Goal: Find specific page/section: Find specific page/section

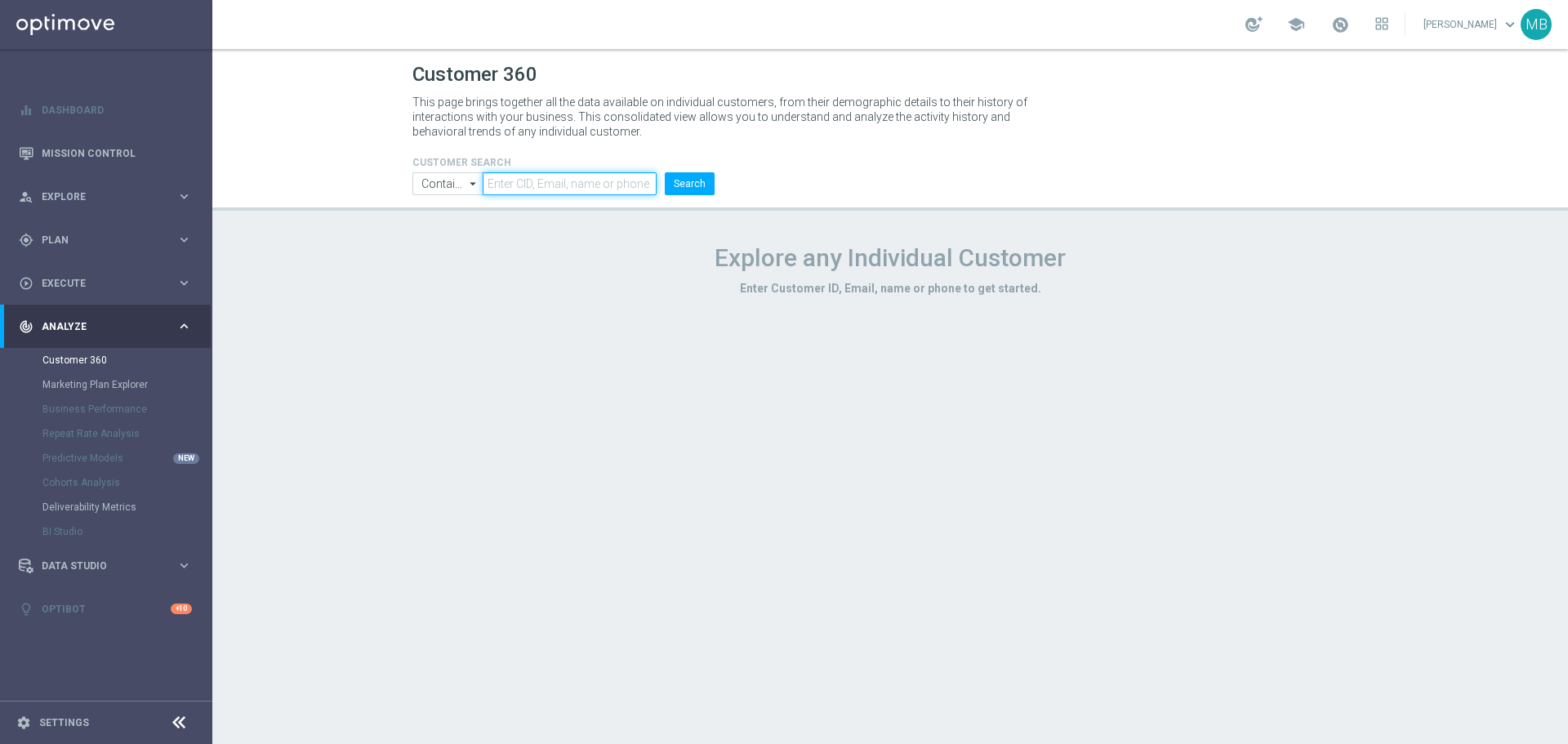
click at [531, 180] on input "text" at bounding box center [570, 183] width 174 height 23
paste input "2744461"
type input "2744461"
click at [701, 195] on button "Search" at bounding box center [690, 183] width 50 height 23
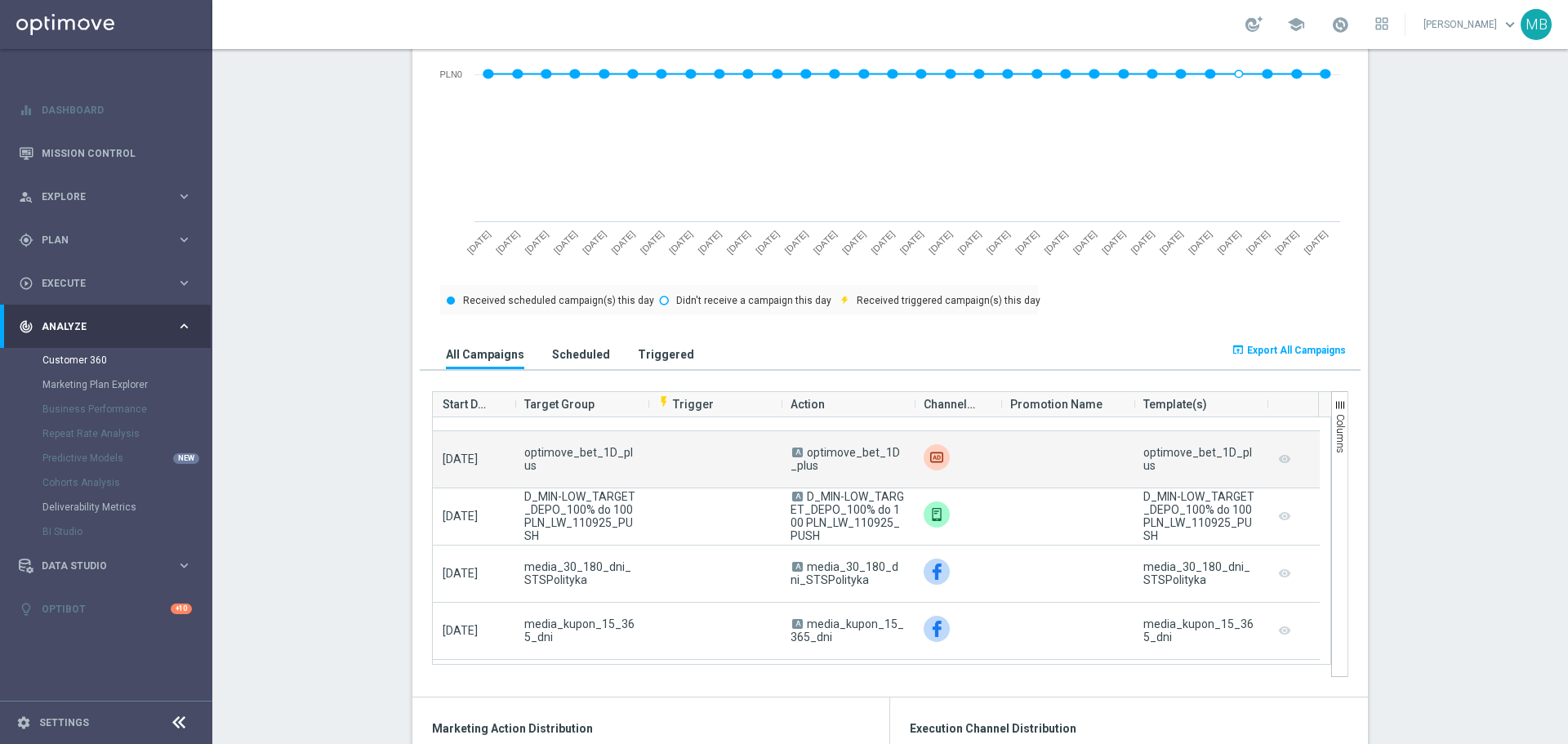
scroll to position [163, 0]
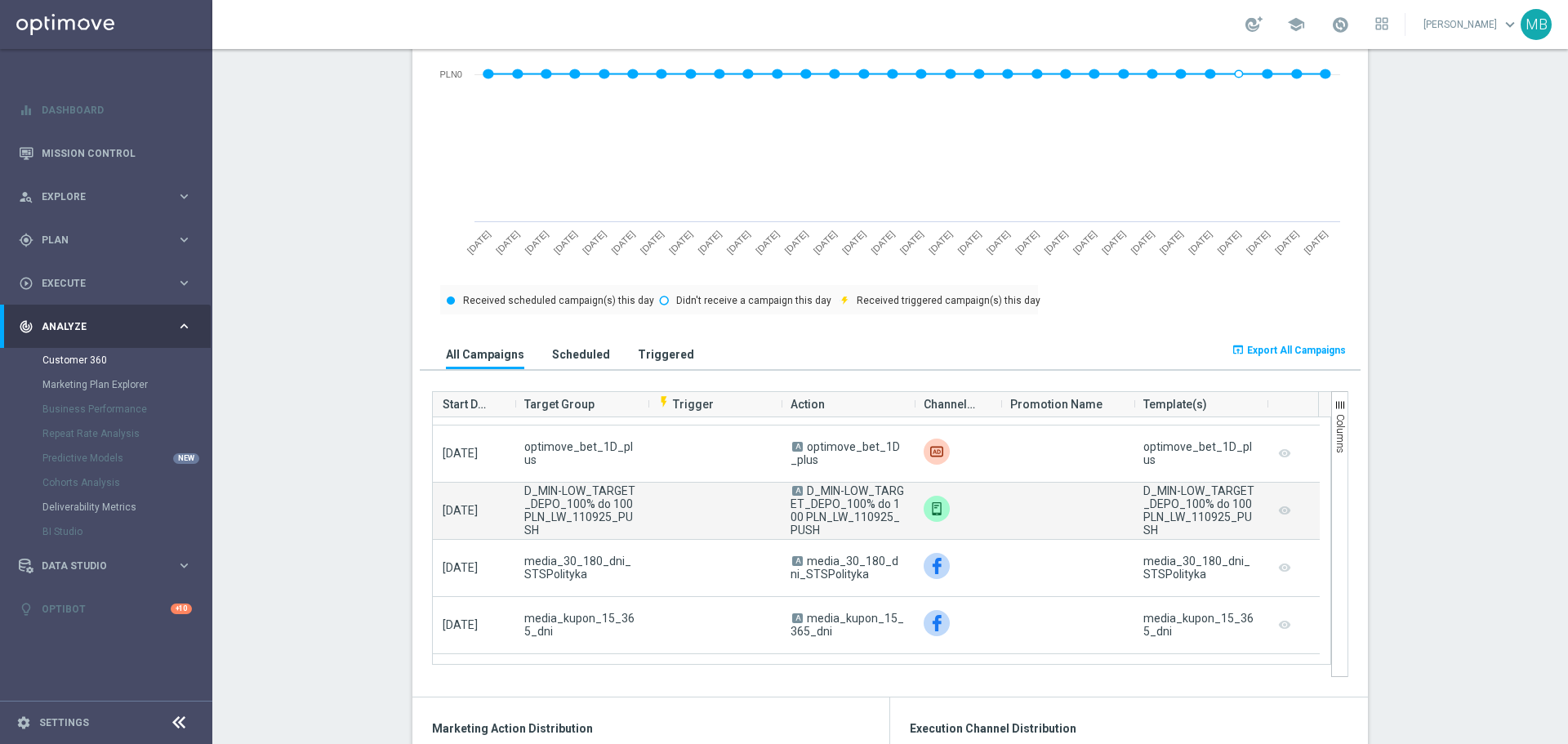
drag, startPoint x: 803, startPoint y: 491, endPoint x: 815, endPoint y: 531, distance: 41.8
click at [815, 531] on span "A D_MIN-LOW_TARGET_DEPO_100% do 100 PLN_LW_110925_PUSH" at bounding box center [847, 510] width 113 height 52
copy span "D_MIN-LOW_TARGET_DEPO_100% do 100 PLN_LW_110925_PUSH"
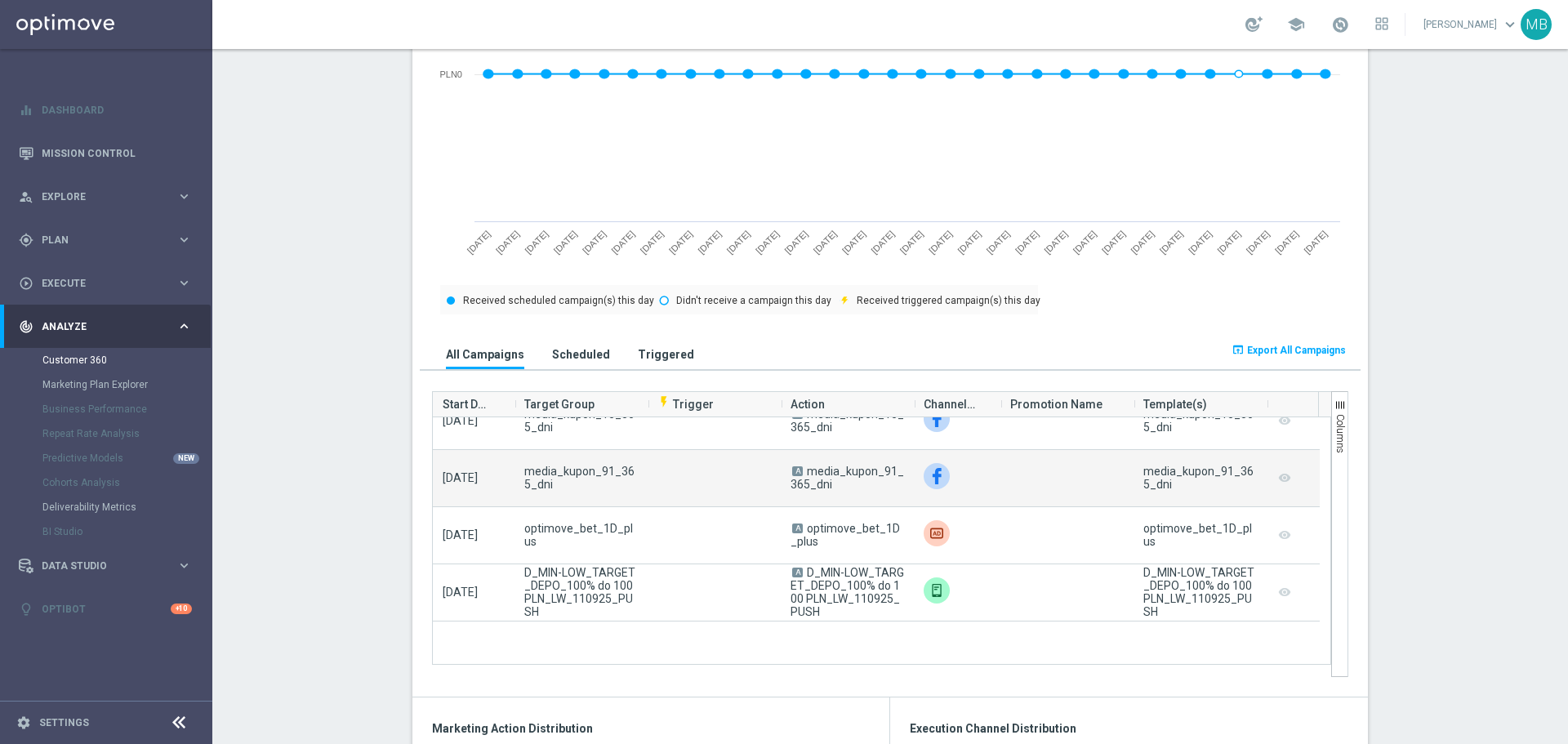
scroll to position [0, 0]
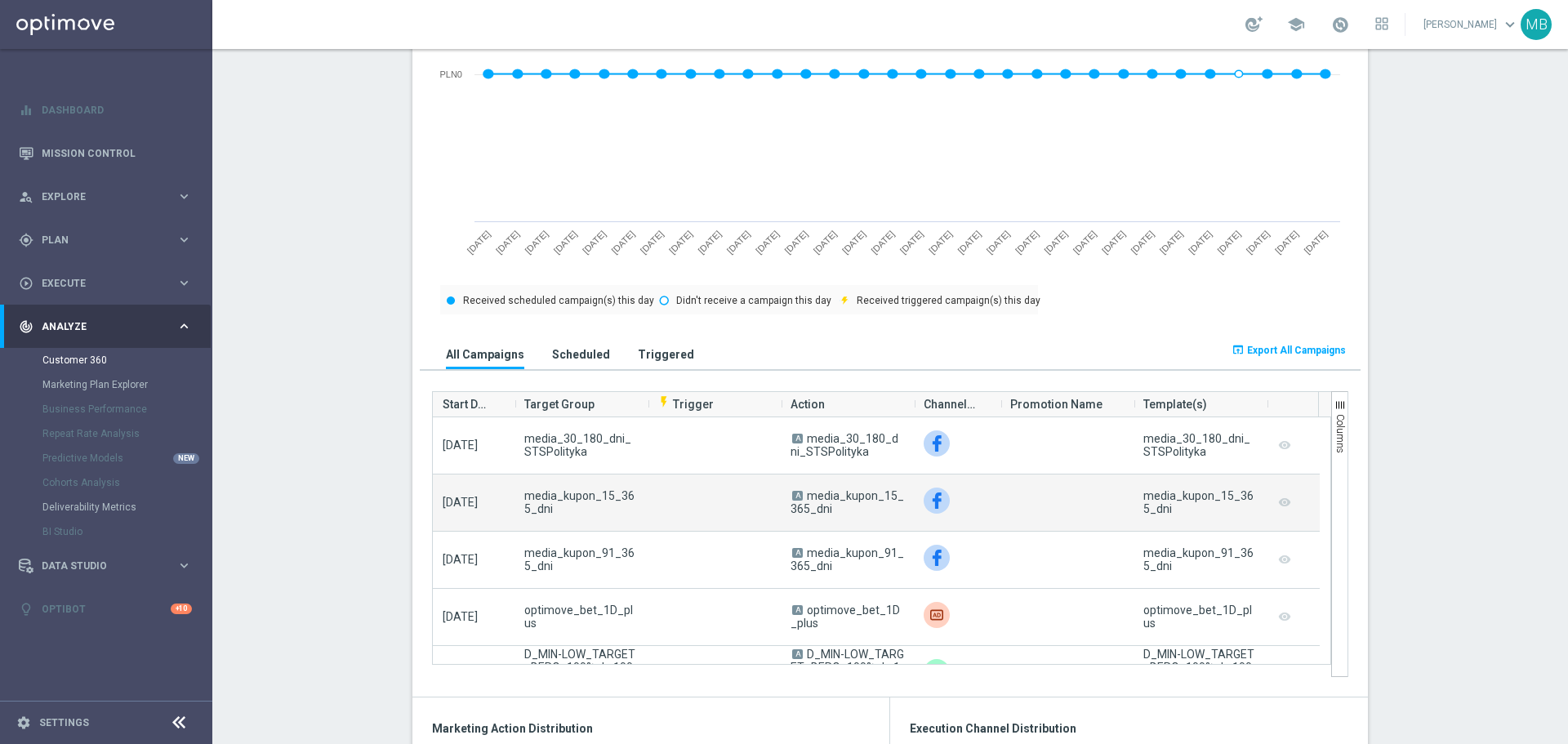
click at [986, 526] on div at bounding box center [957, 502] width 87 height 56
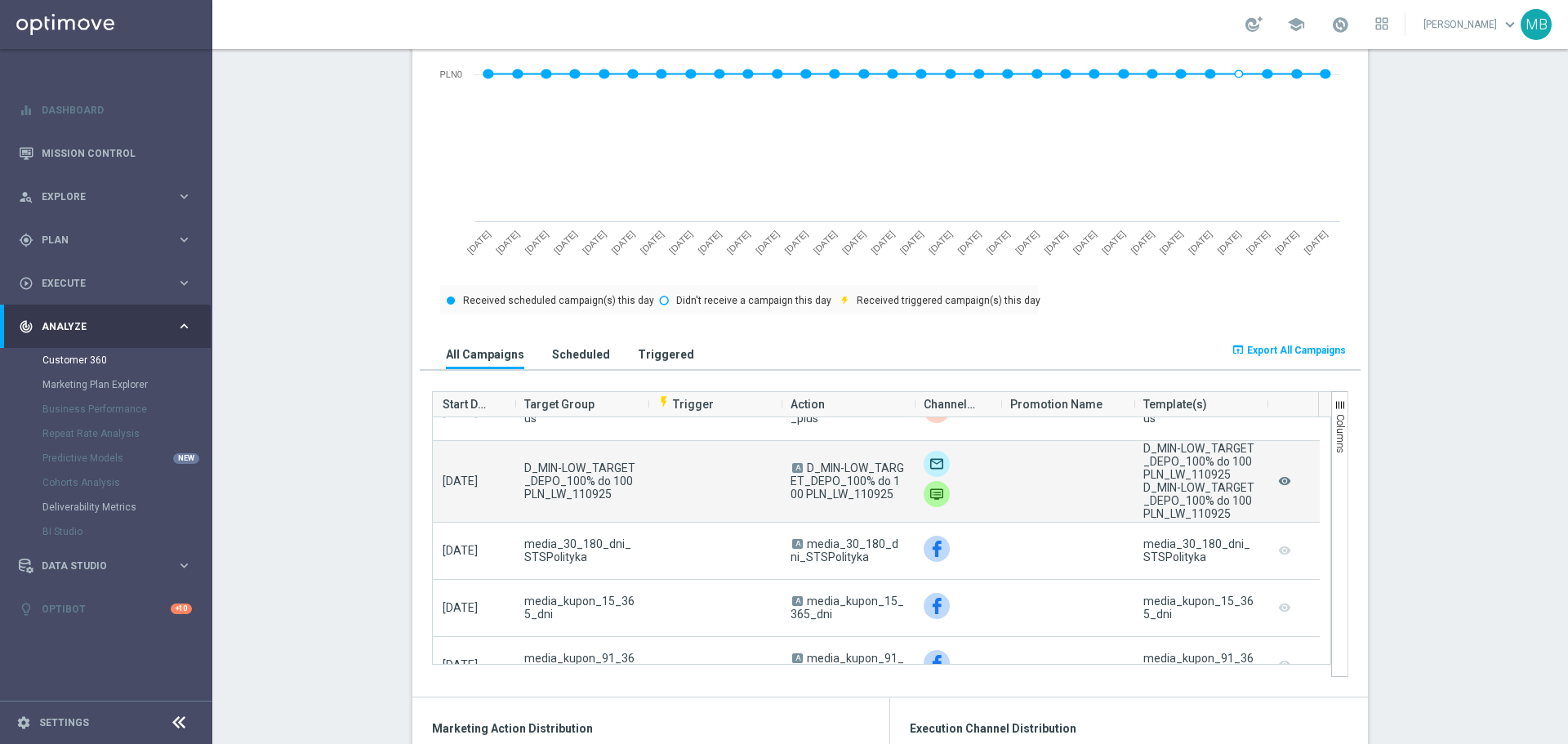
scroll to position [408, 0]
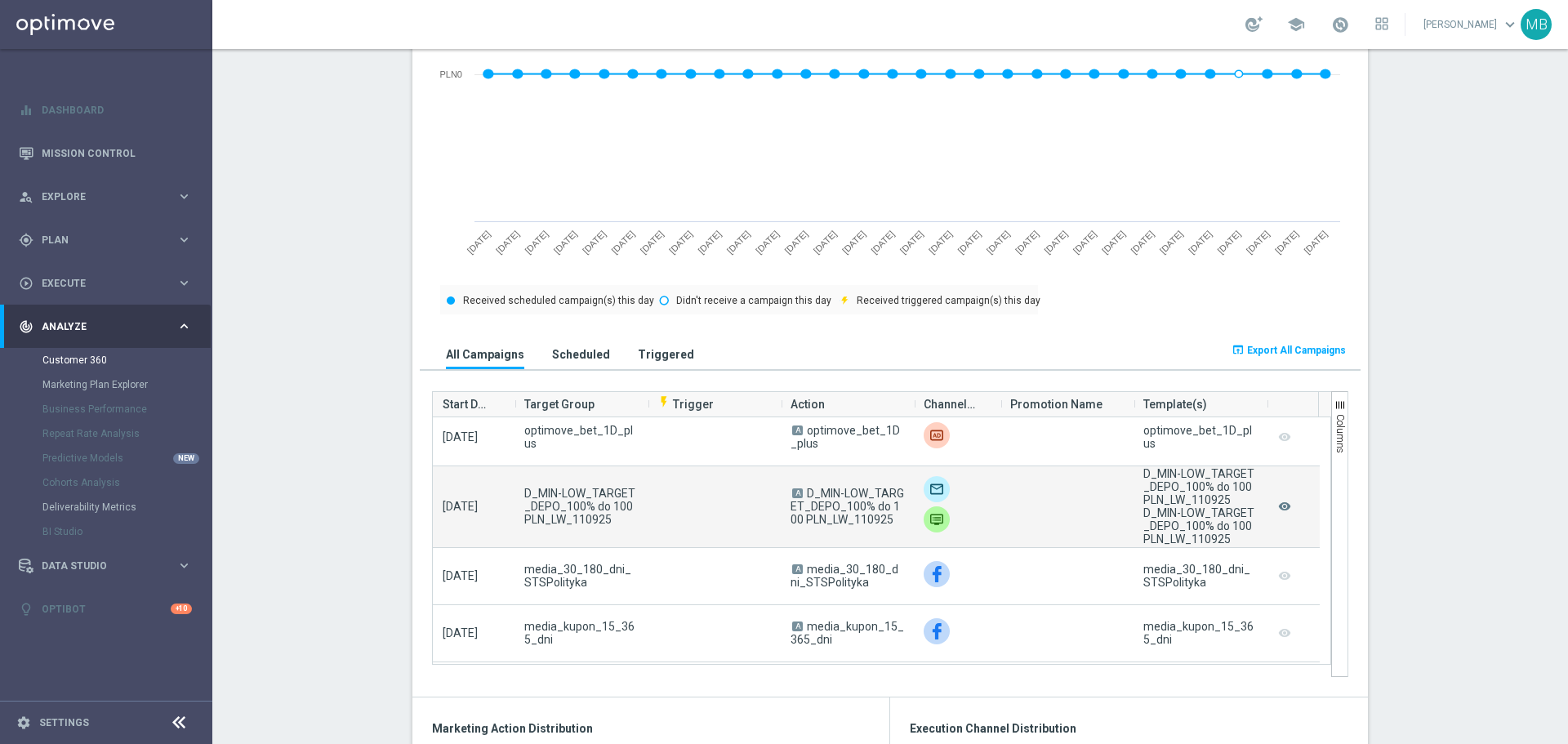
drag, startPoint x: 801, startPoint y: 496, endPoint x: 881, endPoint y: 531, distance: 87.3
click at [881, 531] on div "A D_MIN-LOW_TARGET_DEPO_100% do 100 PLN_LW_110925" at bounding box center [847, 507] width 133 height 81
copy span "D_MIN-LOW_TARGET_DEPO_100% do 100 PLN_LW_110925"
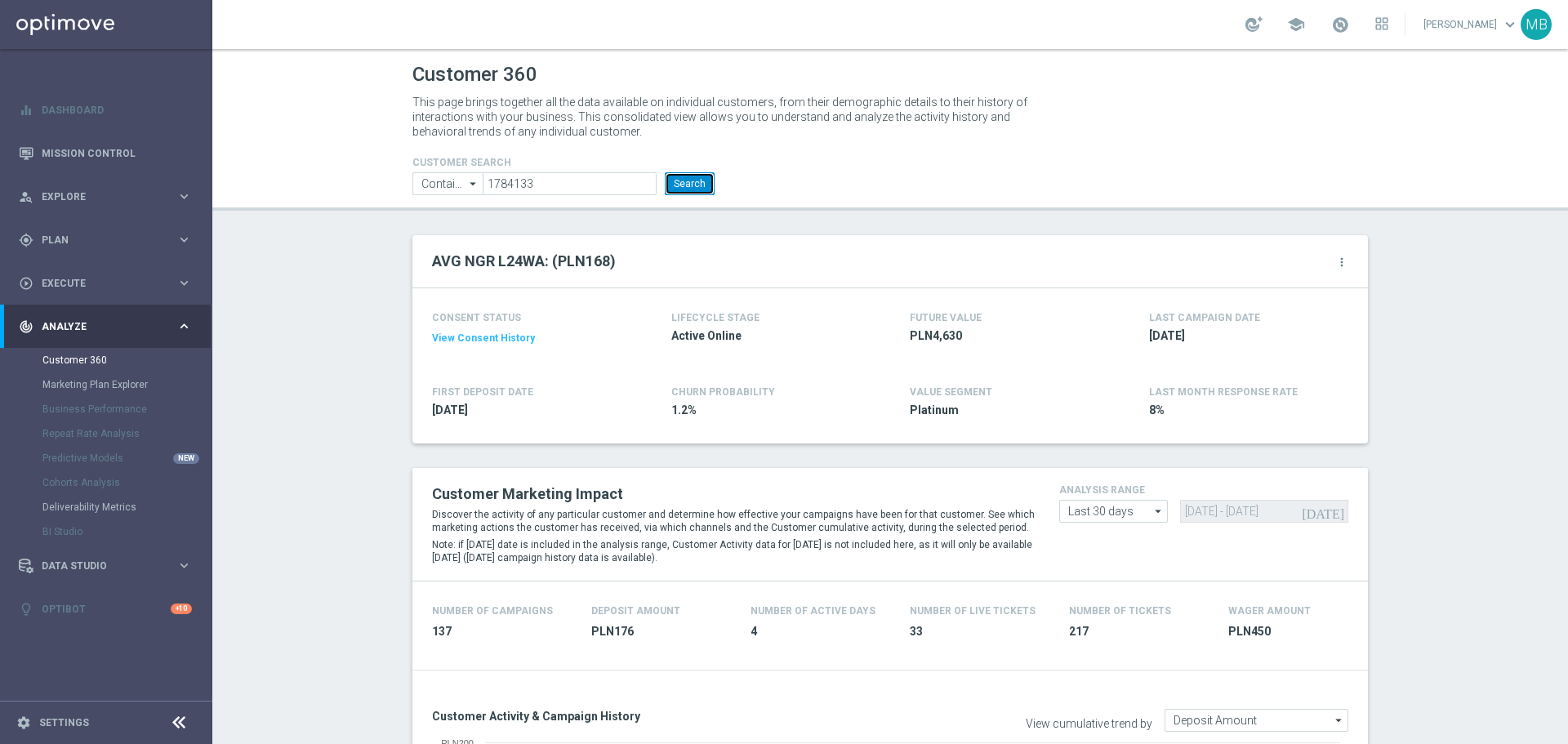
click at [688, 192] on button "Search" at bounding box center [690, 183] width 50 height 23
click at [586, 178] on input "1784133" at bounding box center [570, 183] width 174 height 23
click at [586, 179] on input "1784133" at bounding box center [570, 183] width 174 height 23
paste input "178935"
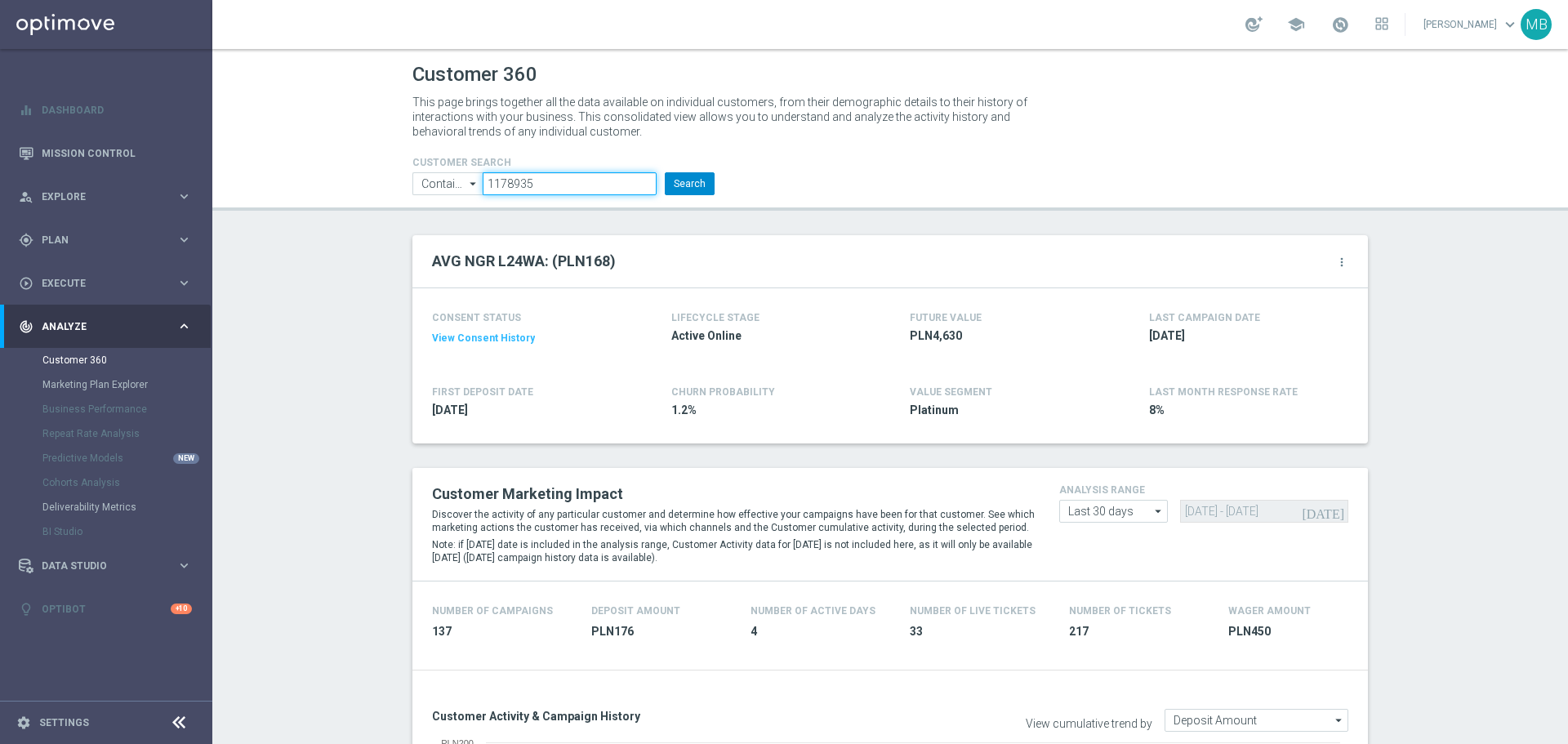
type input "1178935"
drag, startPoint x: 677, startPoint y: 187, endPoint x: 209, endPoint y: 364, distance: 500.4
click at [676, 186] on button "Search" at bounding box center [690, 183] width 50 height 23
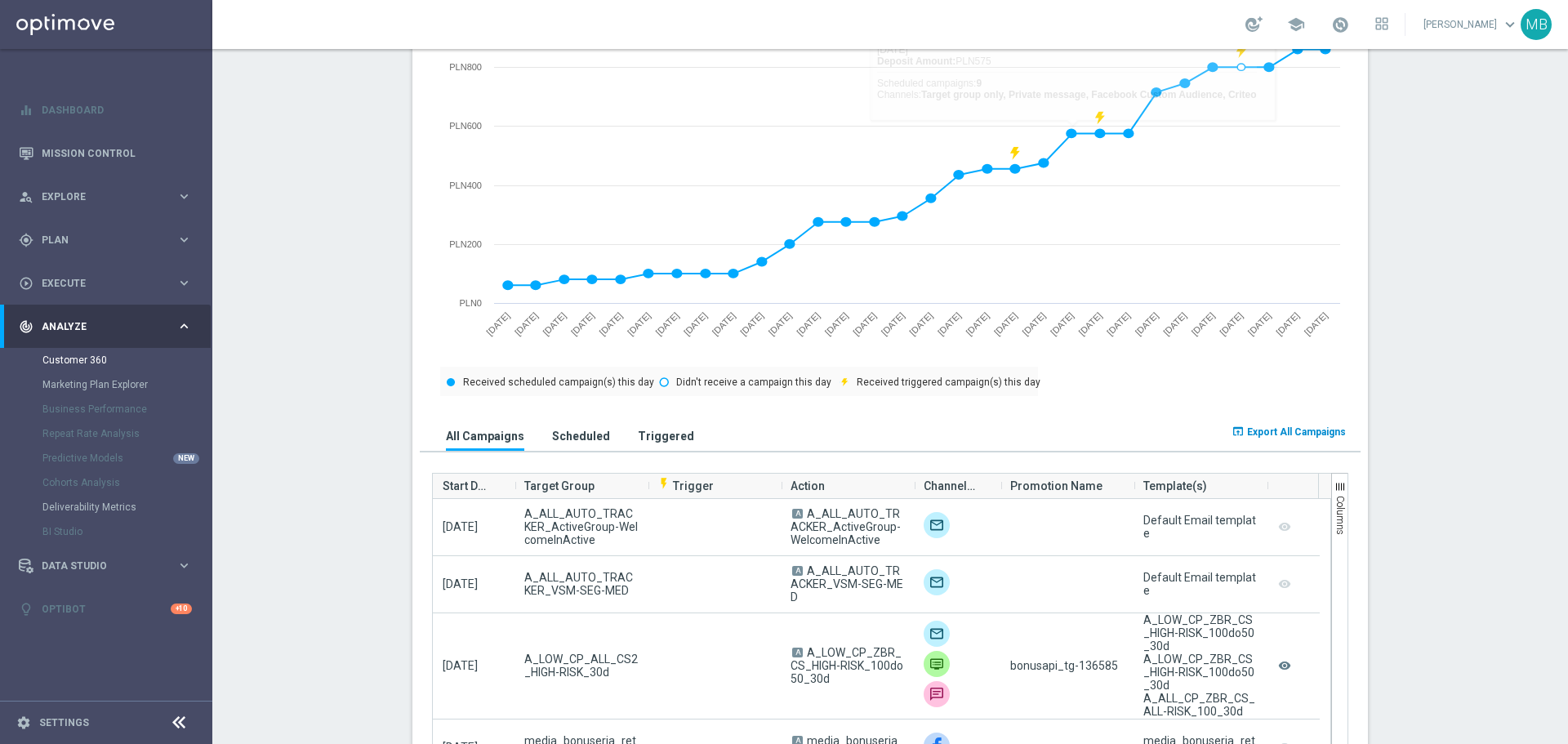
scroll to position [817, 0]
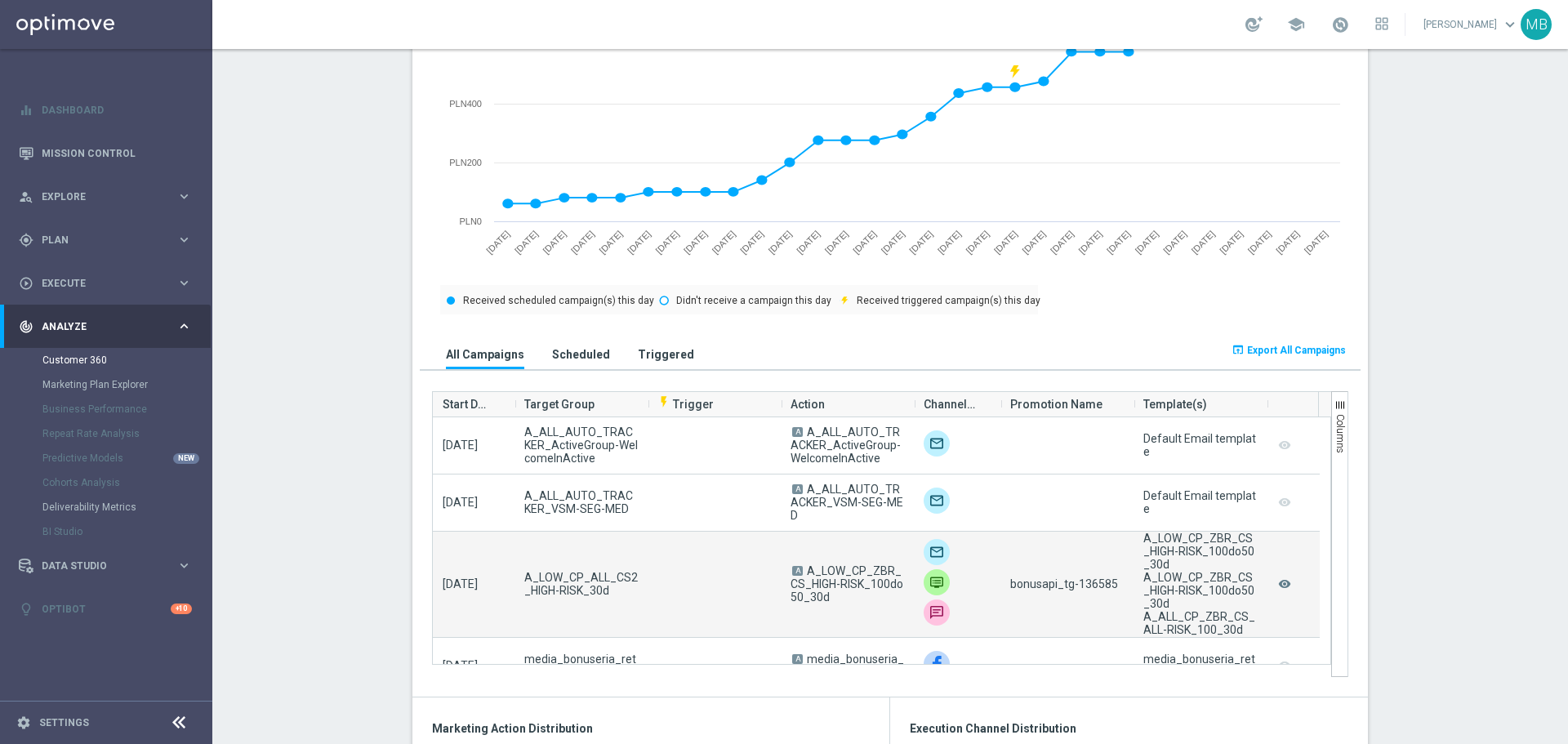
click at [1086, 579] on span "bonusapi_tg-136585" at bounding box center [1064, 584] width 108 height 13
copy span "136585"
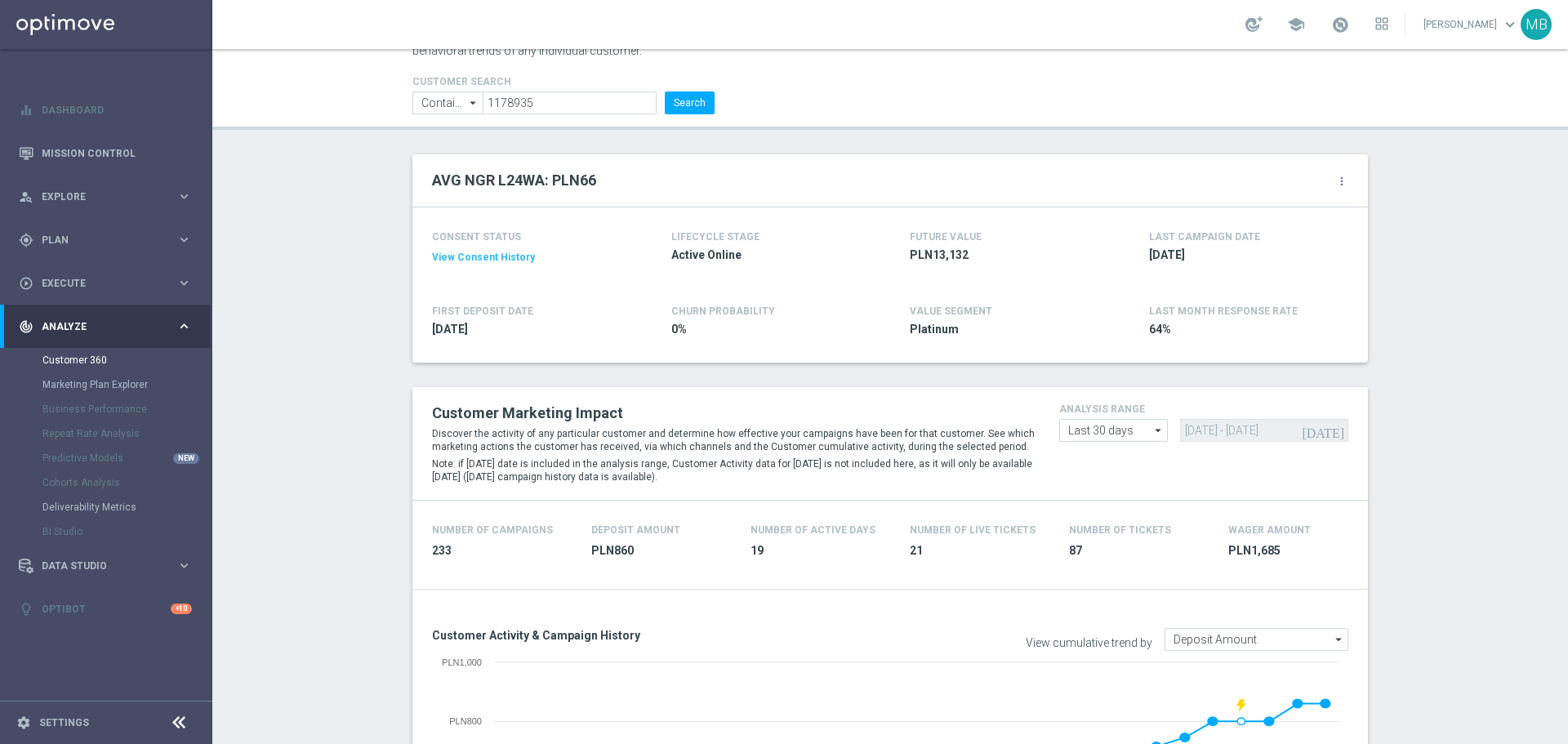
scroll to position [0, 0]
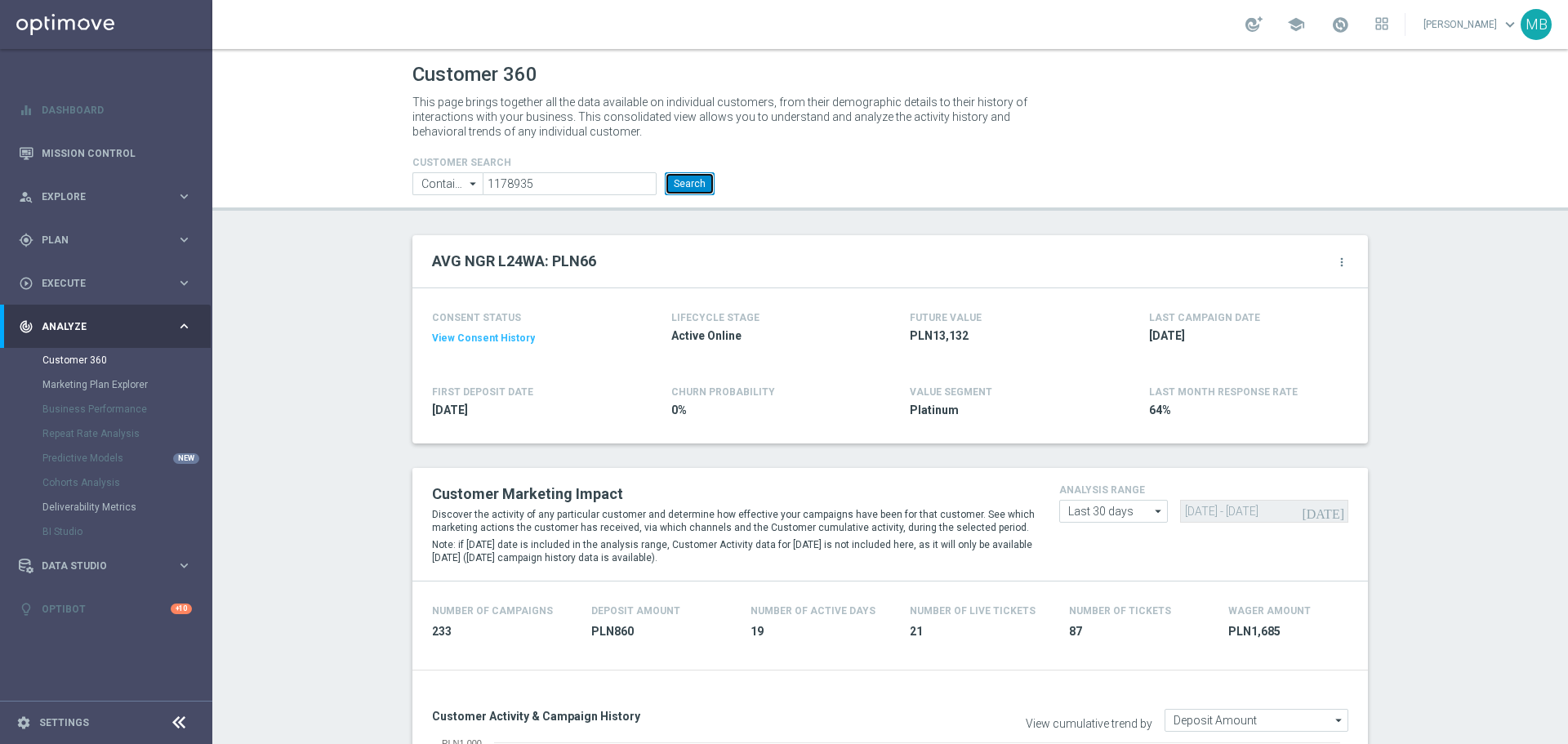
click at [697, 185] on button "Search" at bounding box center [690, 183] width 50 height 23
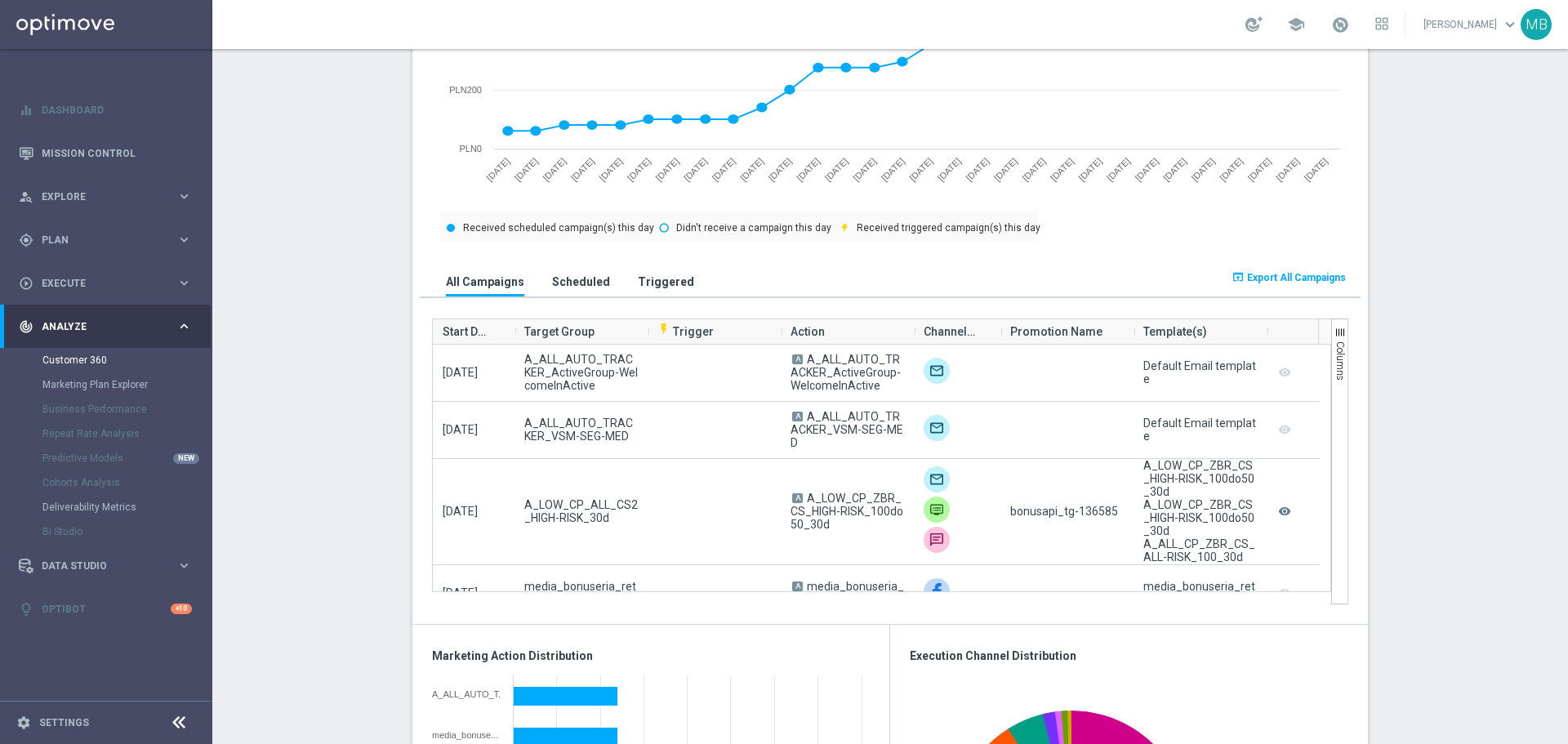
scroll to position [980, 0]
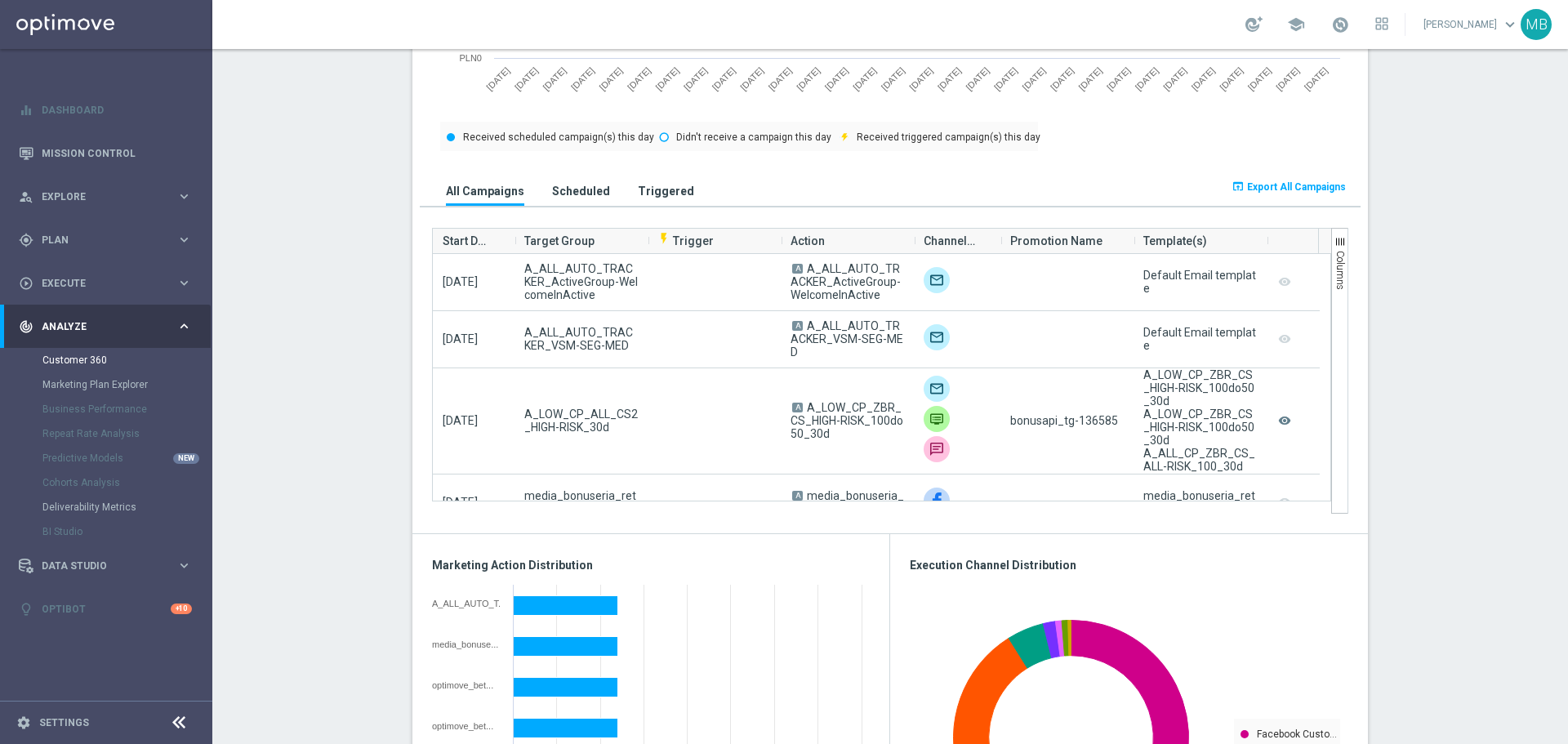
drag, startPoint x: 1421, startPoint y: 211, endPoint x: 1417, endPoint y: 188, distance: 23.3
click at [1420, 205] on section "AVG NGR L24WA: PLN66 more_vert CONSENT STATUS View Consent History FIRST DEPOSI…" at bounding box center [890, 548] width 1356 height 2586
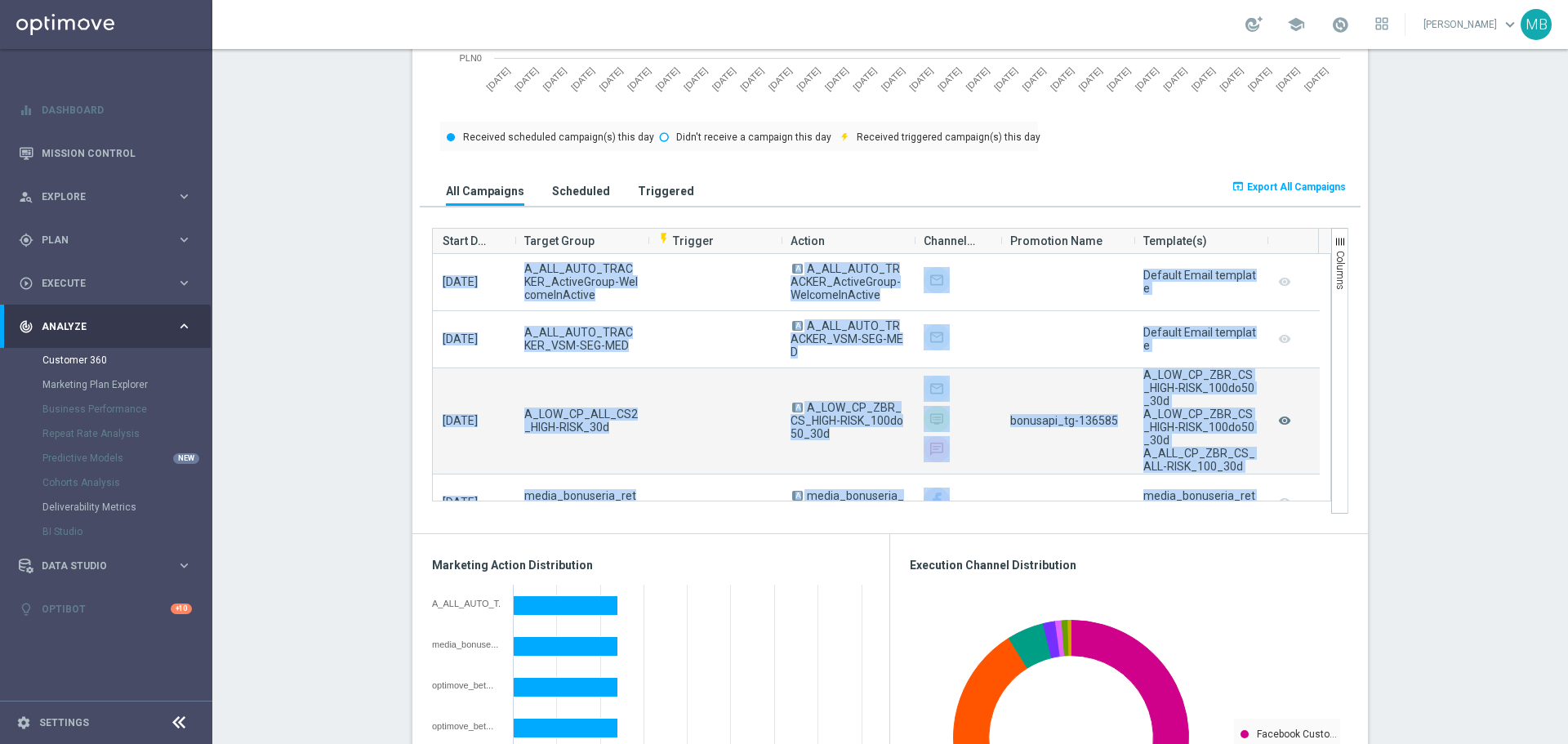
click at [1080, 460] on div "bonusapi_tg-136585" at bounding box center [1066, 420] width 133 height 105
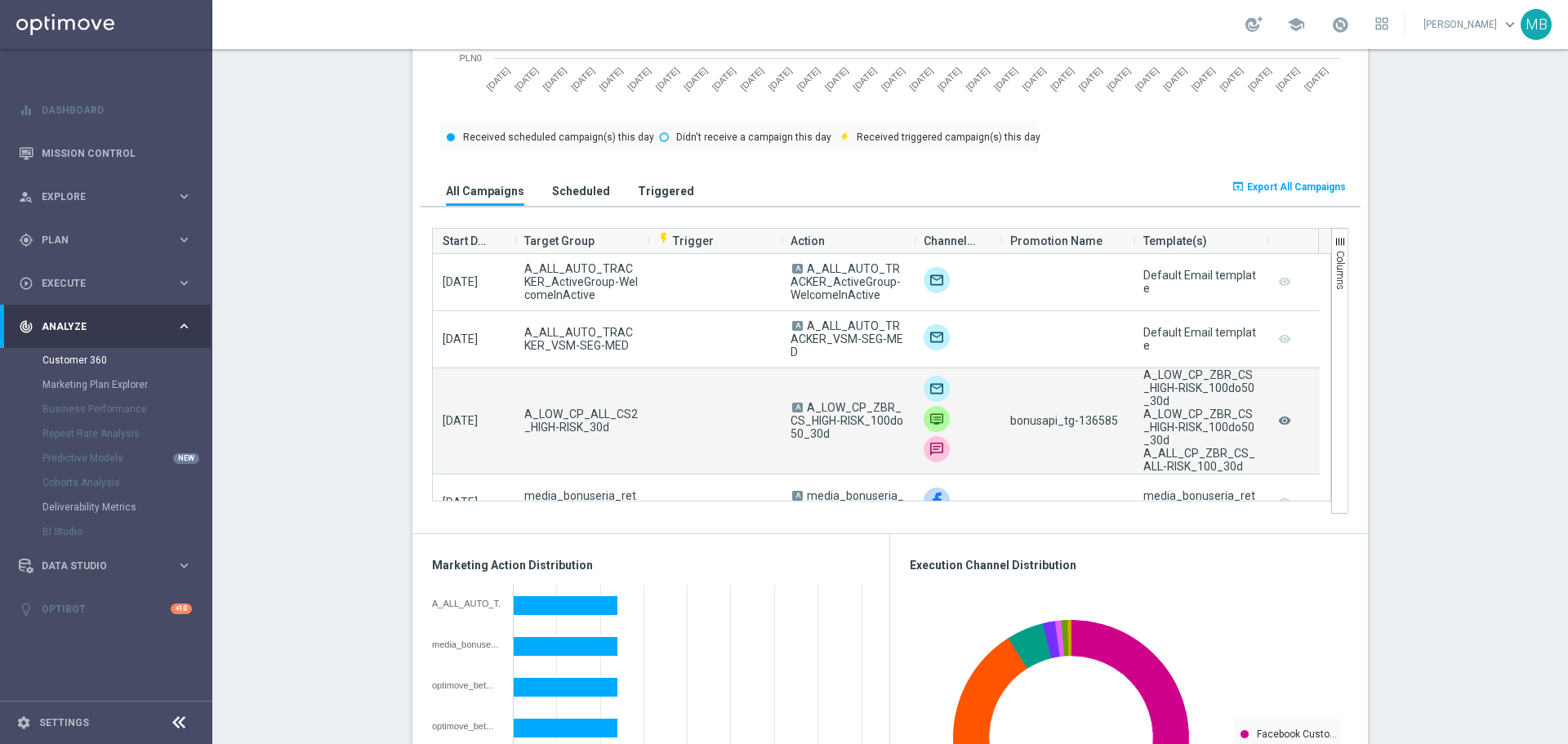
click at [1109, 430] on div "bonusapi_tg-136585" at bounding box center [1066, 420] width 133 height 105
drag, startPoint x: 1114, startPoint y: 421, endPoint x: 1072, endPoint y: 424, distance: 42.1
click at [1072, 424] on div "bonusapi_tg-136585" at bounding box center [1066, 420] width 133 height 105
click at [1084, 441] on div "bonusapi_tg-136585" at bounding box center [1066, 420] width 133 height 105
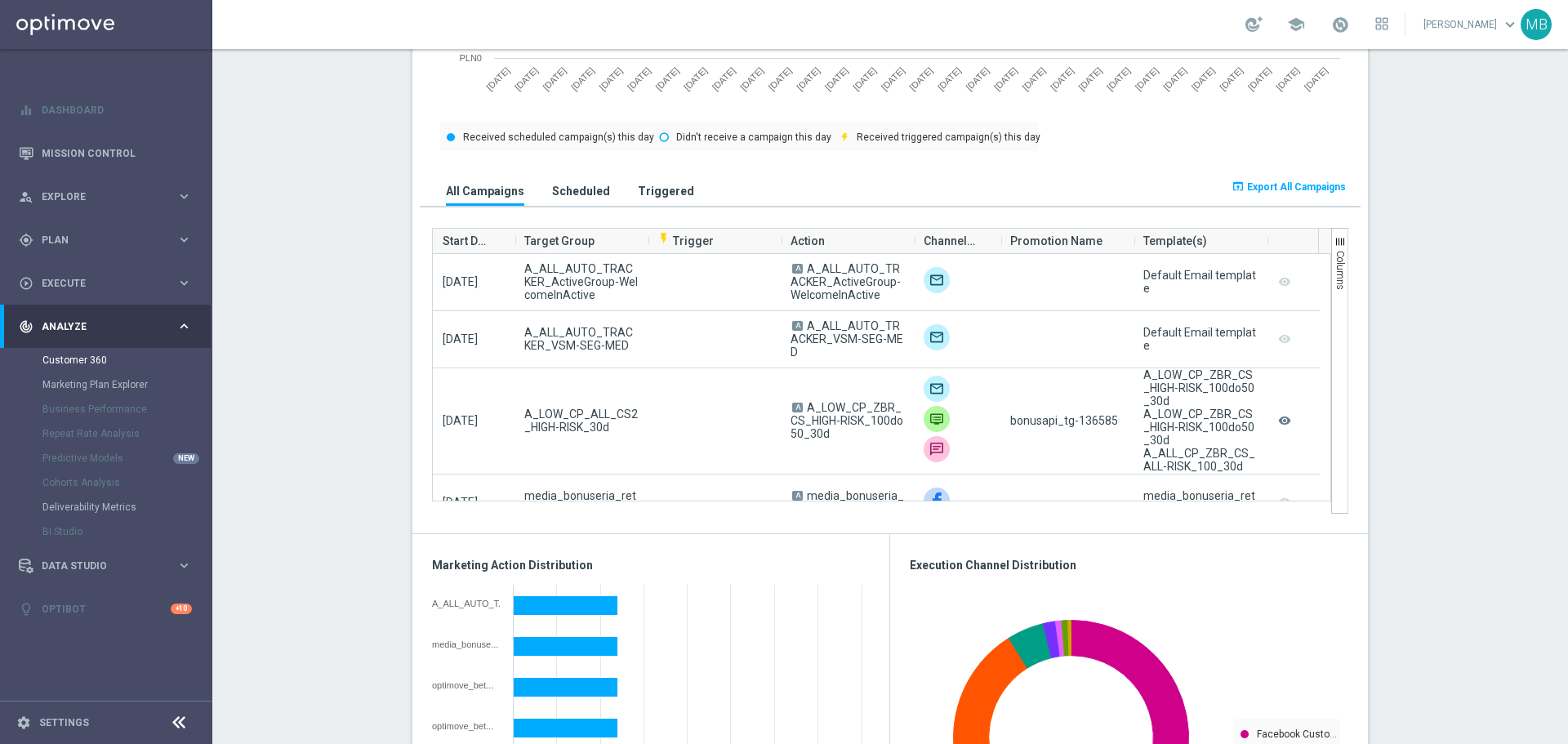
click at [1356, 430] on div "Customer Activity & Campaign History View cumulative trend by Deposit Amount De…" at bounding box center [889, 119] width 955 height 829
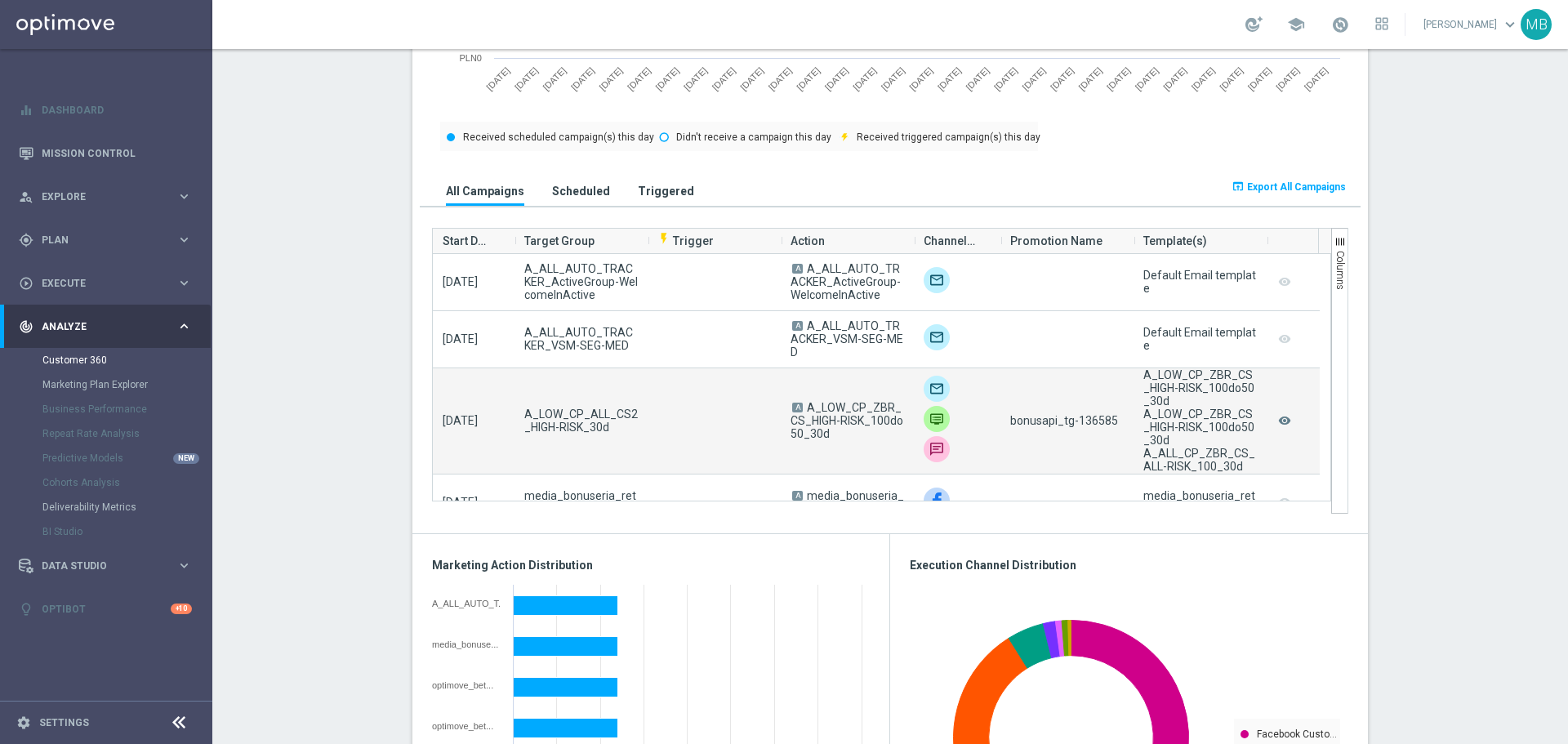
click at [1099, 411] on div "bonusapi_tg-136585" at bounding box center [1066, 420] width 133 height 105
click at [1096, 419] on span "bonusapi_tg-136585" at bounding box center [1064, 420] width 108 height 13
copy span "136585"
click at [1277, 421] on icon "remove_red_eye" at bounding box center [1285, 421] width 17 height 22
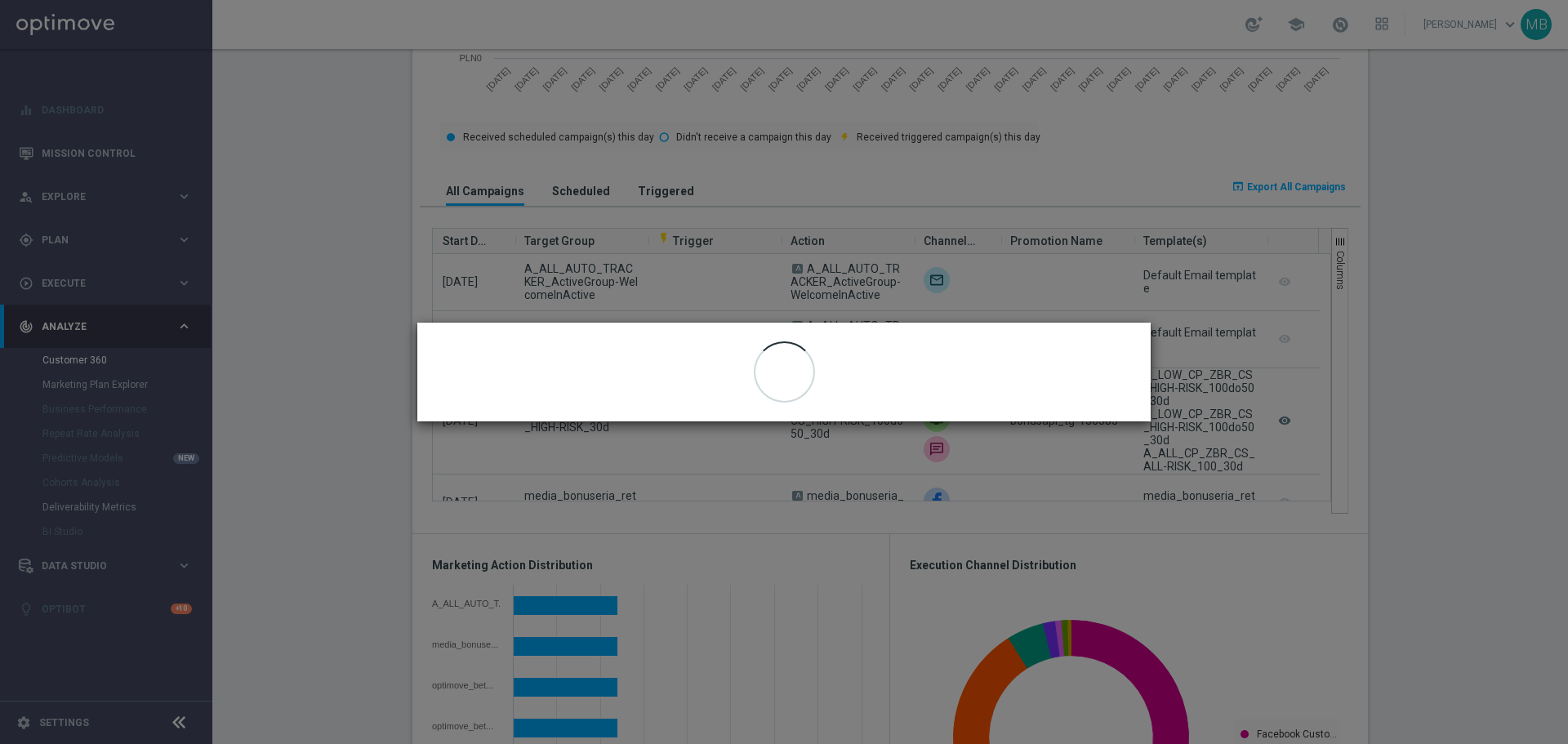
click at [1409, 404] on modal-container "close" at bounding box center [784, 372] width 1568 height 744
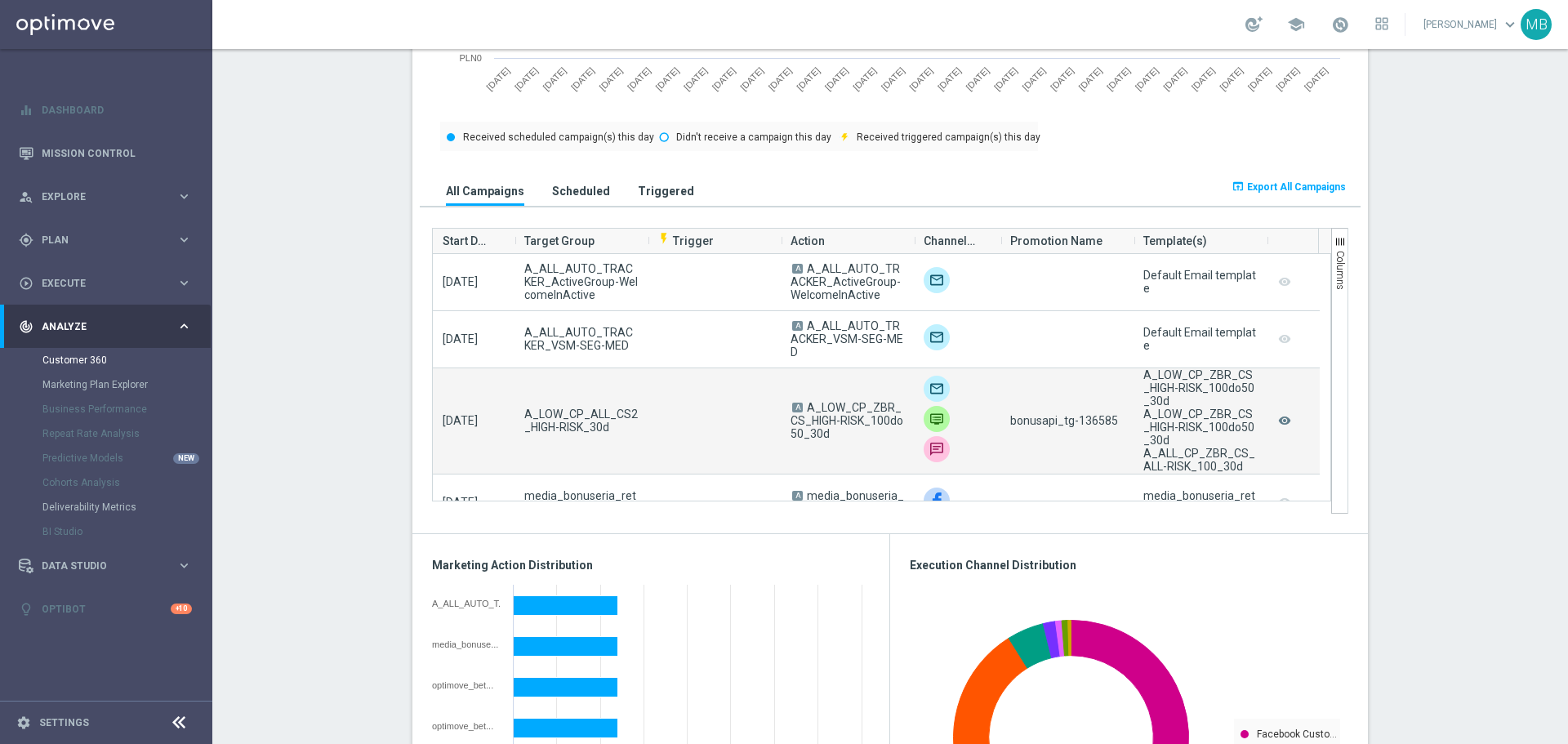
click at [1107, 421] on span "bonusapi_tg-136585" at bounding box center [1064, 420] width 108 height 13
click at [1089, 425] on span "bonusapi_tg-136585" at bounding box center [1064, 420] width 108 height 13
copy span "136585"
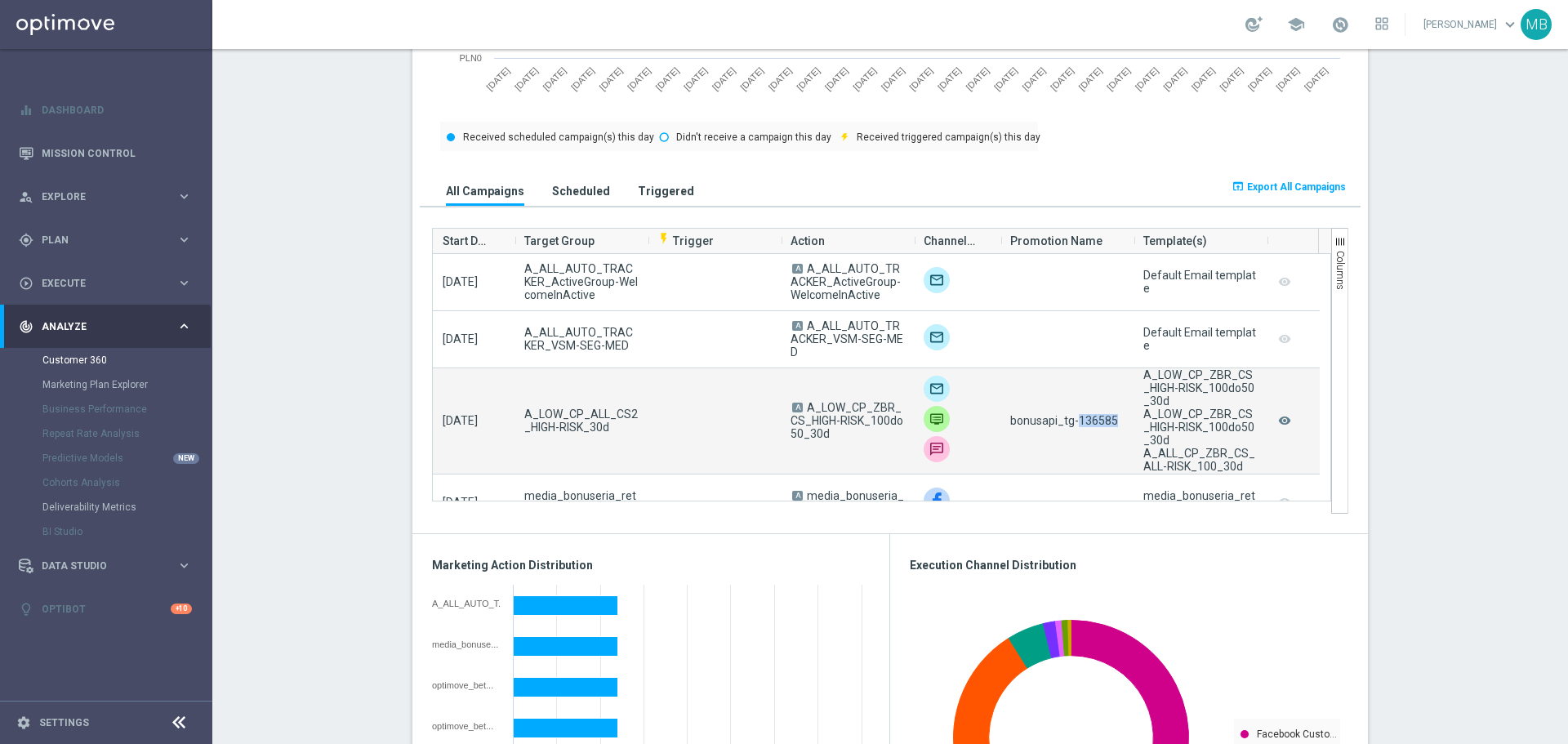
click at [1075, 417] on span "bonusapi_tg-136585" at bounding box center [1064, 420] width 108 height 13
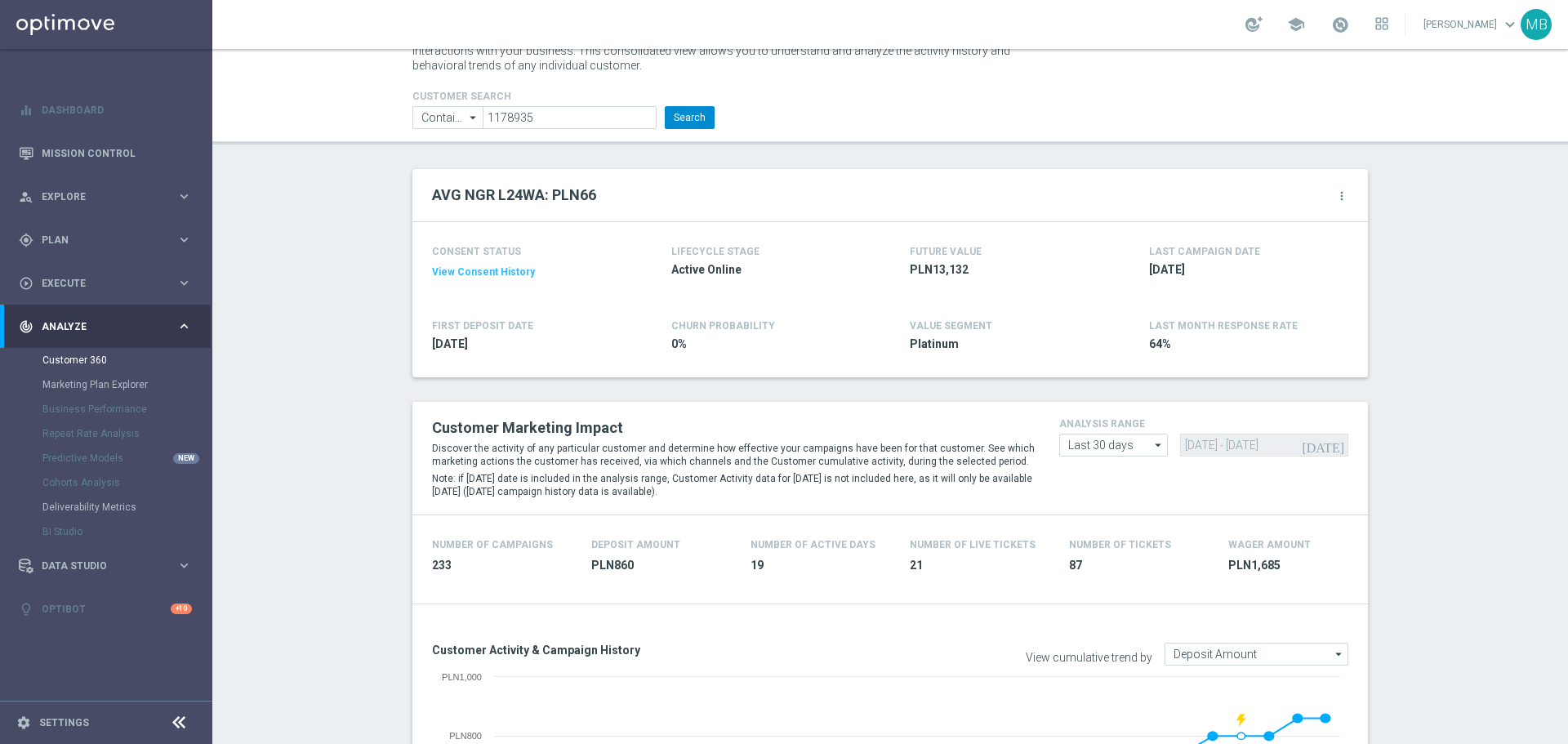
scroll to position [0, 0]
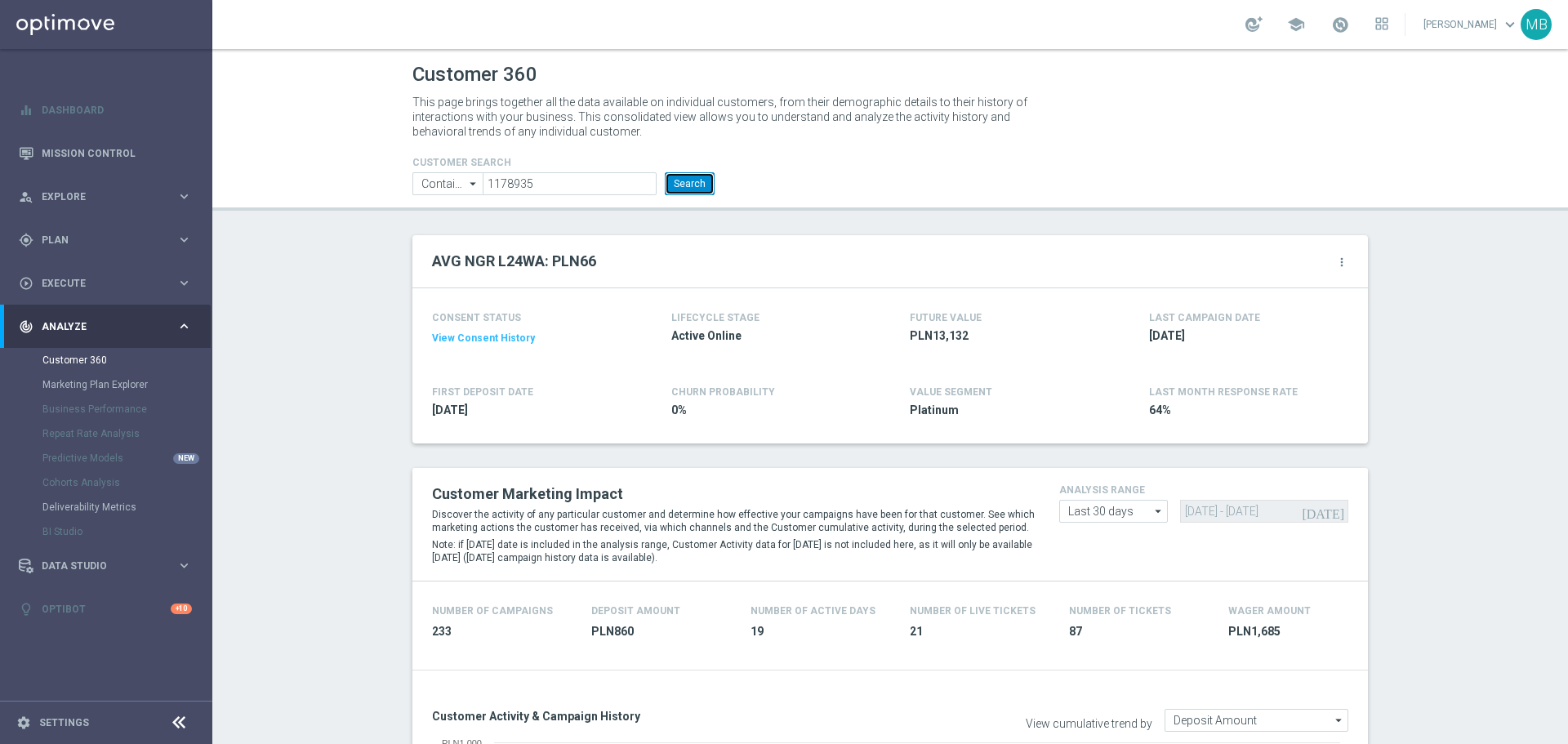
drag, startPoint x: 699, startPoint y: 187, endPoint x: 617, endPoint y: 185, distance: 82.0
click at [697, 187] on button "Search" at bounding box center [690, 183] width 50 height 23
click at [681, 185] on button "Search" at bounding box center [690, 183] width 50 height 23
click at [709, 203] on header "Customer 360 This page brings together all the data available on individual cus…" at bounding box center [890, 130] width 1356 height 161
click at [676, 169] on form "CUSTOMER SEARCH Contains Contains arrow_drop_down Show Selected 0 of NaN Contai…" at bounding box center [563, 175] width 302 height 38
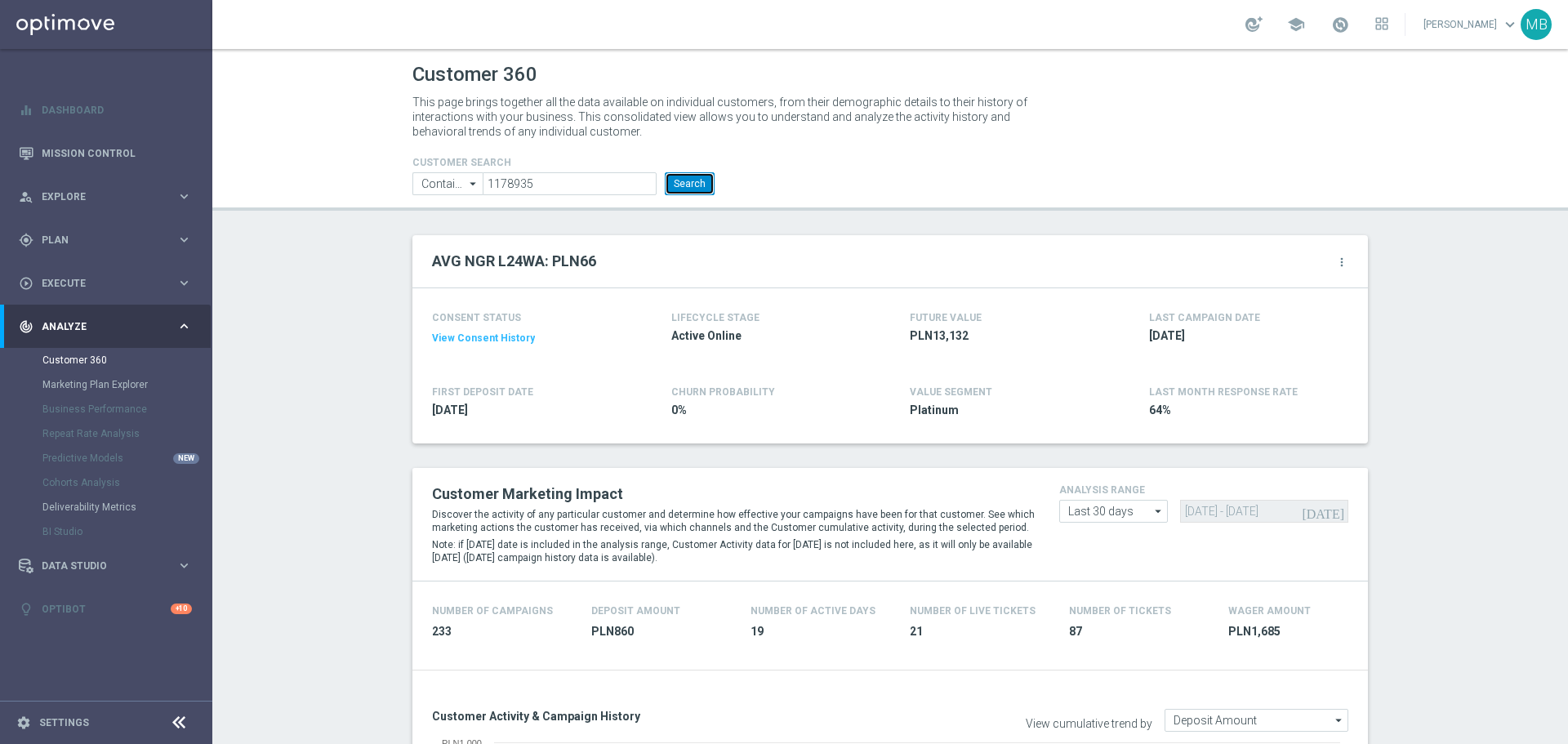
click at [687, 175] on button "Search" at bounding box center [690, 183] width 50 height 23
click at [681, 180] on button "Search" at bounding box center [690, 183] width 50 height 23
